Goal: Transaction & Acquisition: Purchase product/service

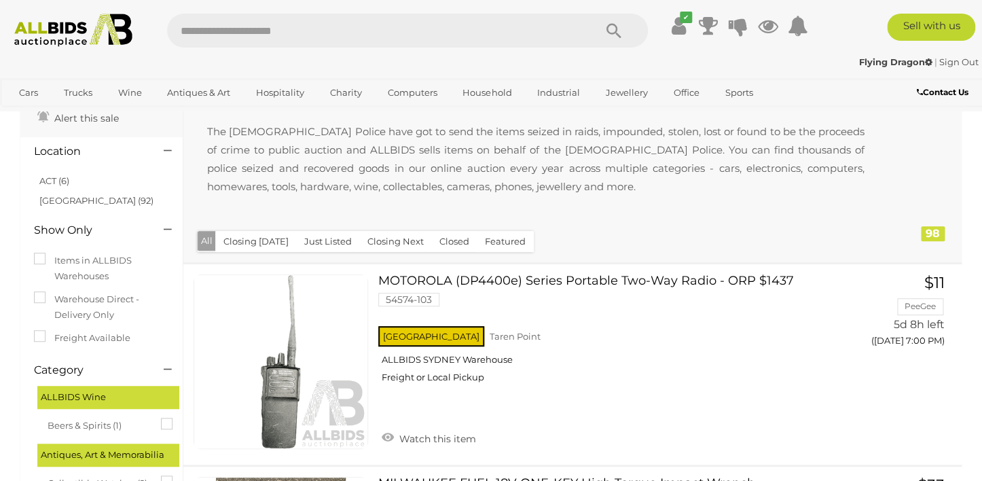
scroll to position [118, 0]
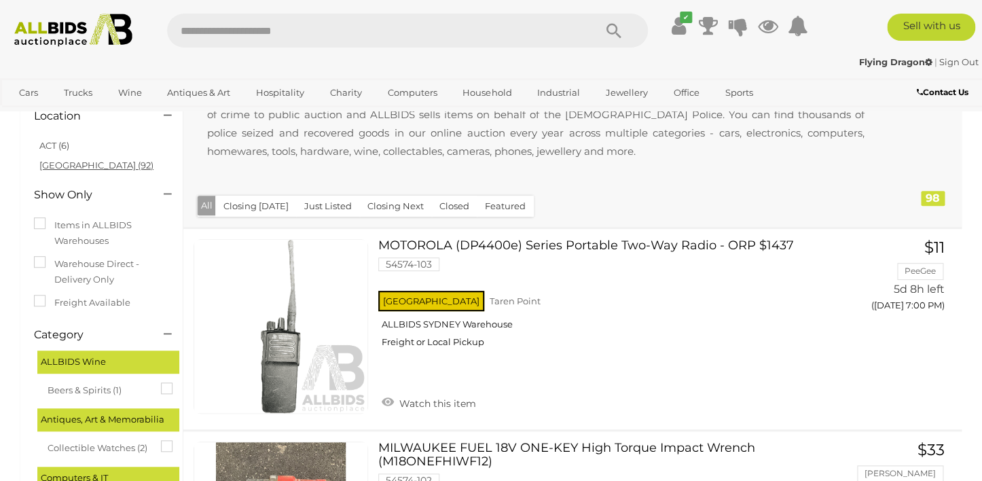
click at [53, 164] on link "NSW (92)" at bounding box center [96, 165] width 114 height 11
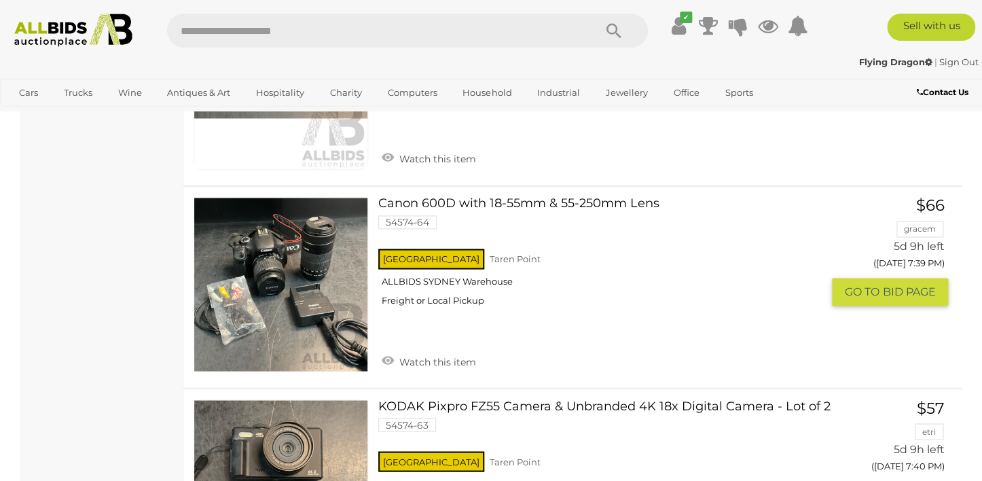
scroll to position [8540, 0]
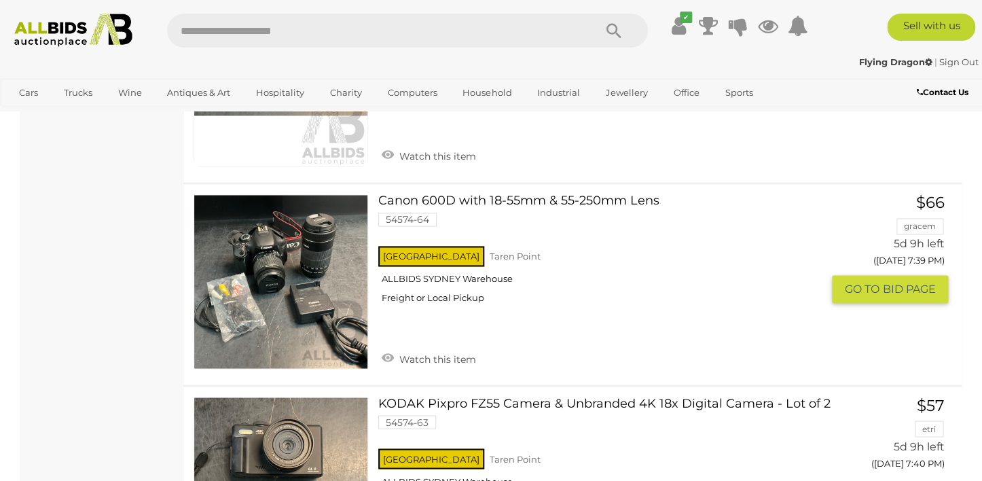
click at [509, 194] on link "Canon 600D with 18-55mm & 55-250mm Lens 54574-64 NSW Taren Point ALLBIDS SYDNEY…" at bounding box center [606, 253] width 434 height 119
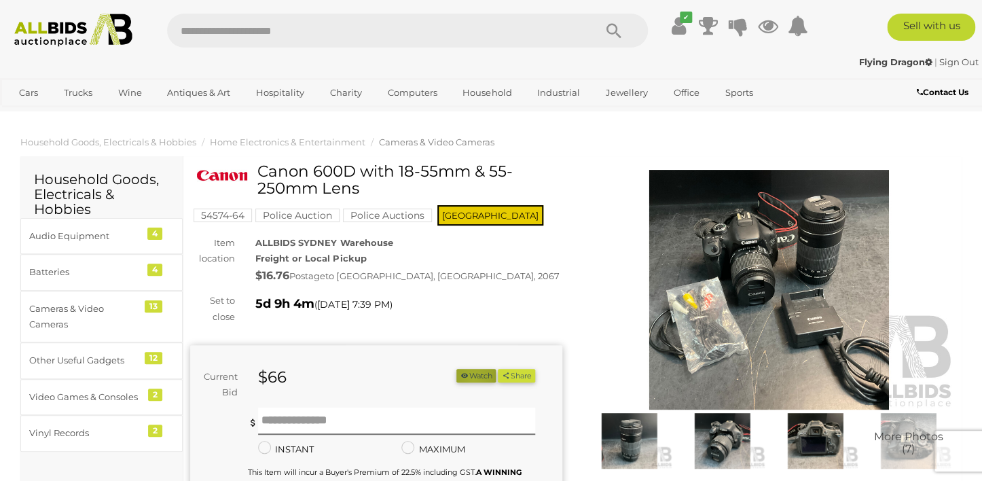
click at [467, 378] on button "Watch" at bounding box center [475, 376] width 39 height 14
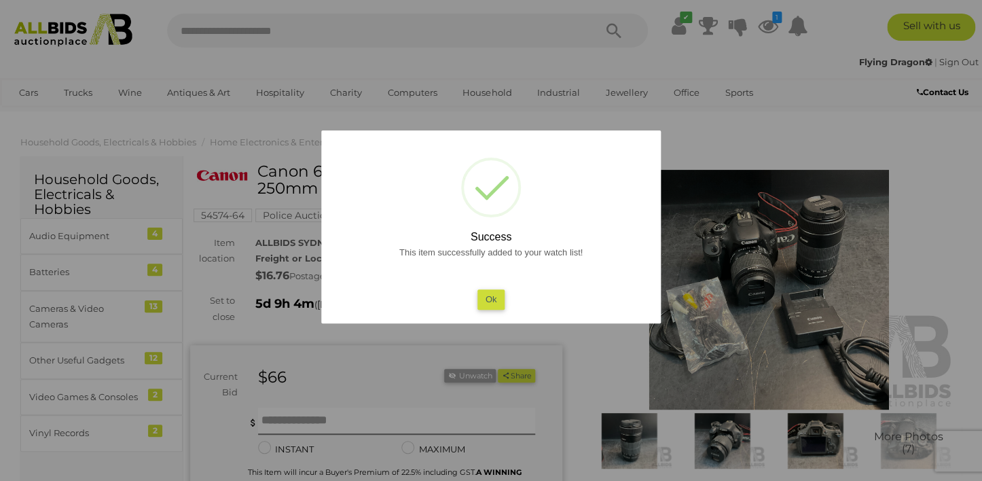
click at [492, 302] on button "Ok" at bounding box center [491, 299] width 28 height 20
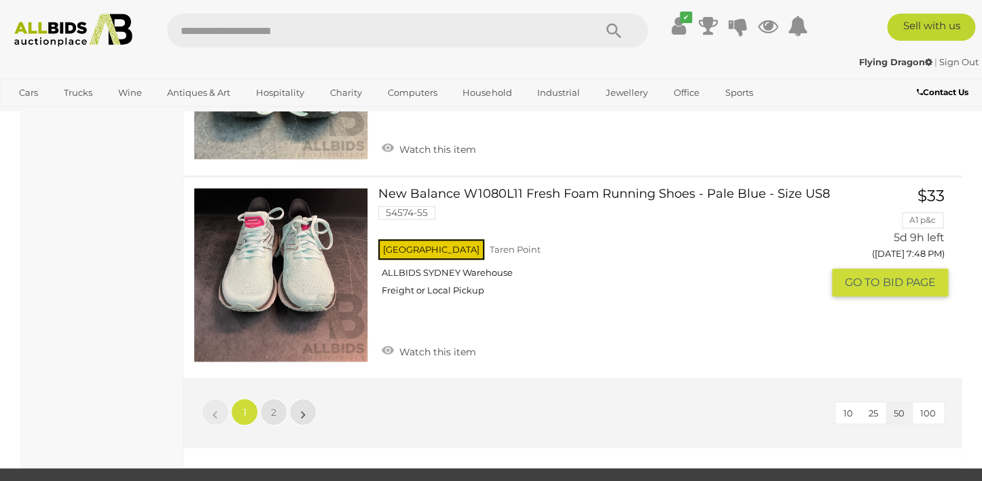
scroll to position [10396, 0]
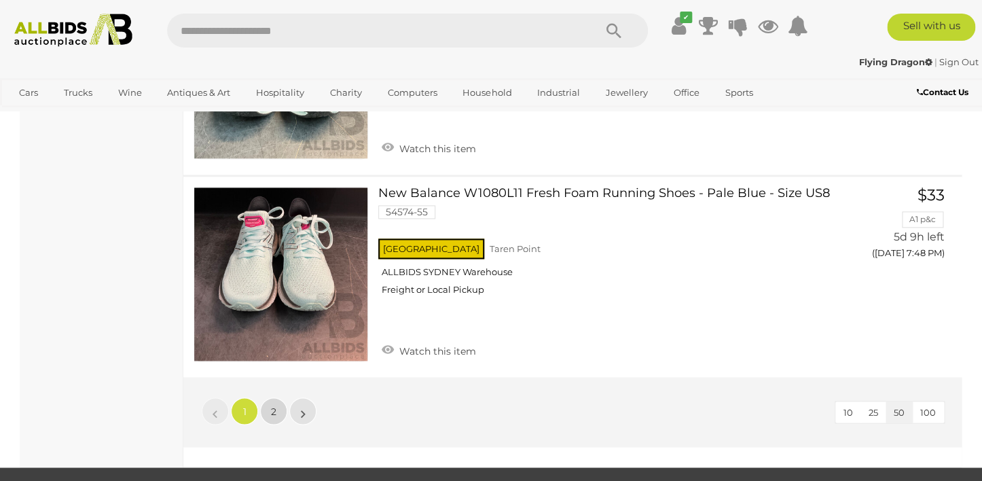
click at [276, 405] on span "2" at bounding box center [273, 411] width 5 height 12
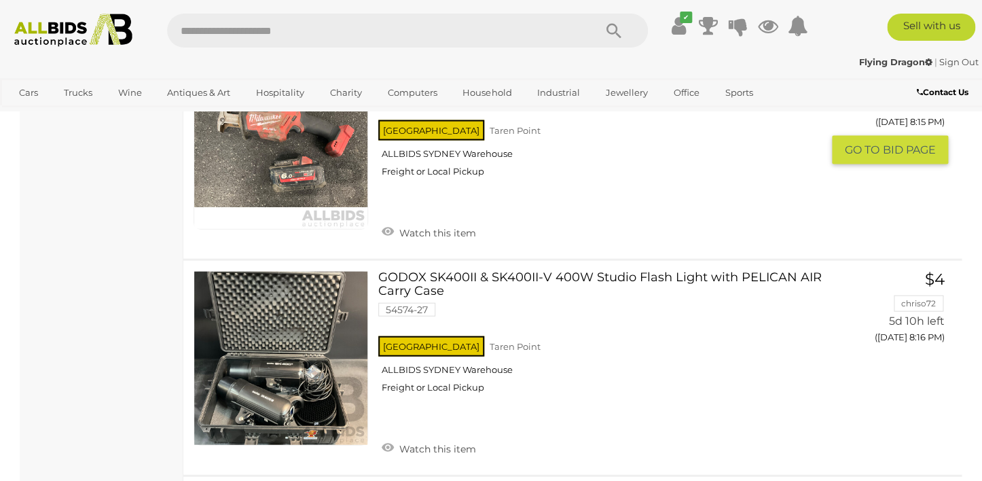
scroll to position [6938, 0]
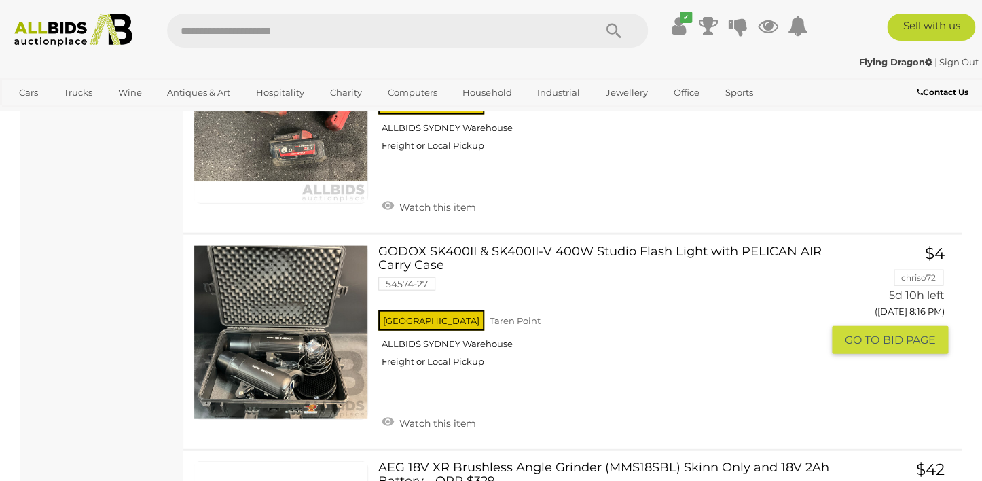
click at [560, 245] on link "GODOX SK400II & SK400II-V 400W Studio Flash Light with PELICAN AIR Carry Case 5…" at bounding box center [606, 311] width 434 height 132
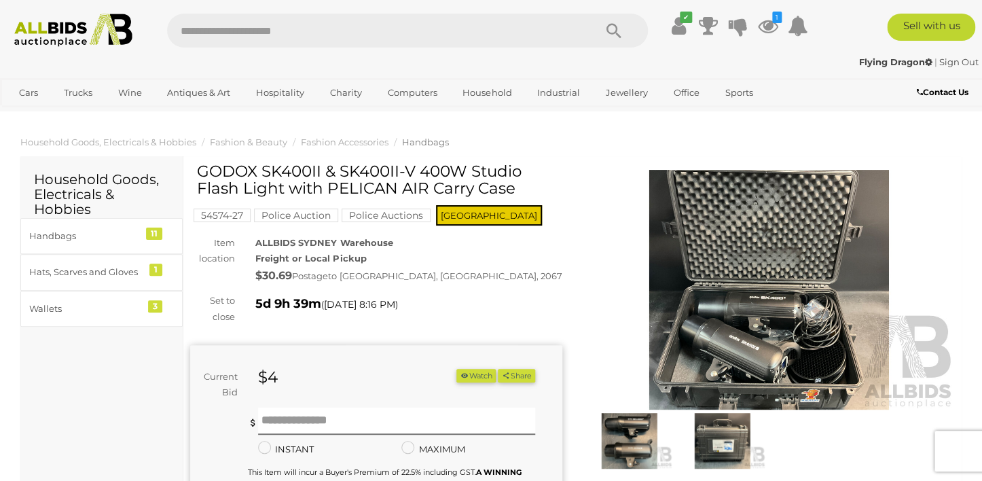
click at [472, 375] on button "Watch" at bounding box center [475, 376] width 39 height 14
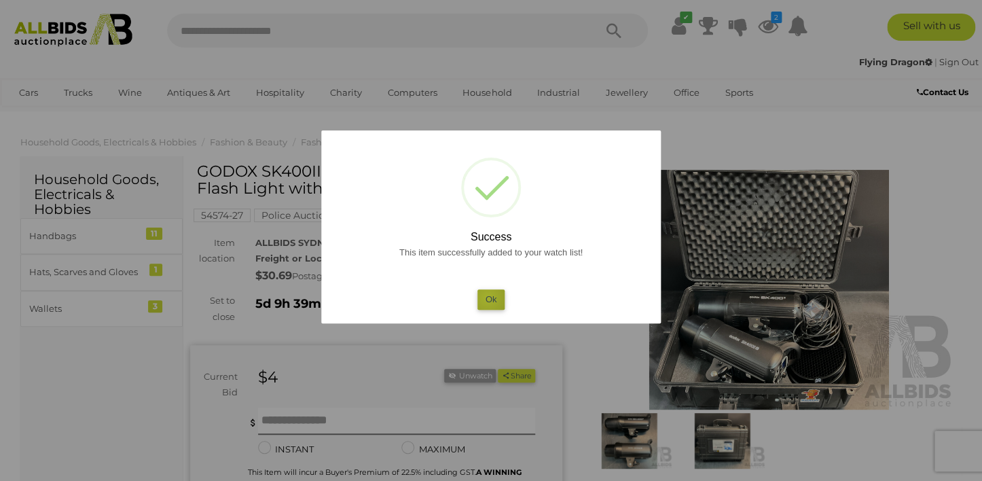
click at [488, 298] on button "Ok" at bounding box center [491, 299] width 28 height 20
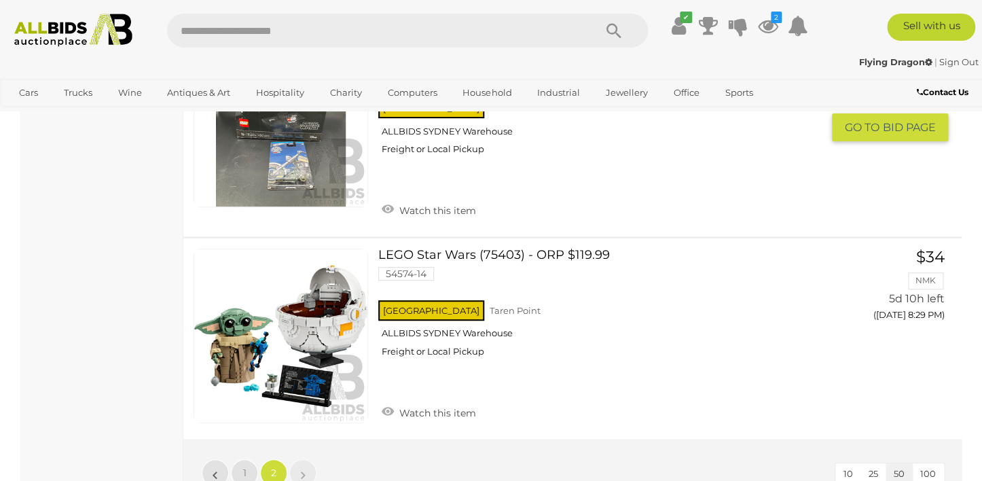
scroll to position [9913, 0]
